Goal: Navigation & Orientation: Find specific page/section

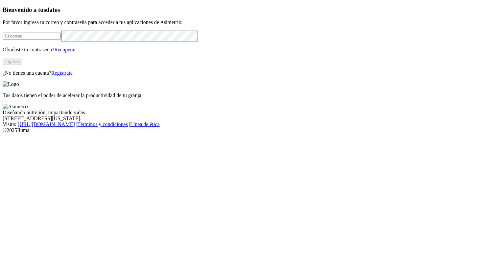
type input "[EMAIL_ADDRESS][DOMAIN_NAME]"
click at [22, 65] on button "Ingresa" at bounding box center [13, 61] width 20 height 7
